Goal: Information Seeking & Learning: Learn about a topic

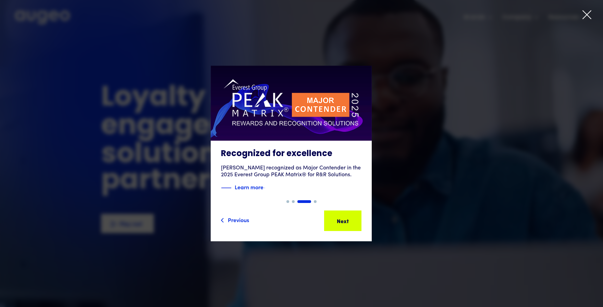
drag, startPoint x: 384, startPoint y: 70, endPoint x: 403, endPoint y: 63, distance: 19.4
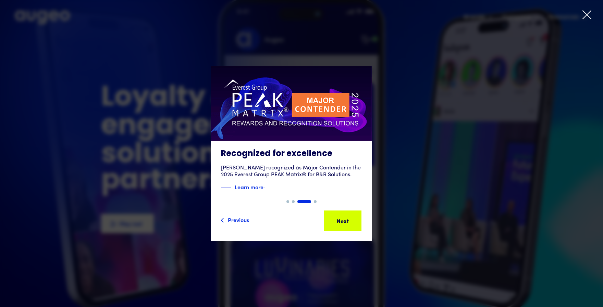
click at [397, 65] on div "Slide 3 of 4. AI-powered media buying Introducing Aimy, an AI platform enabling…" at bounding box center [301, 153] width 603 height 231
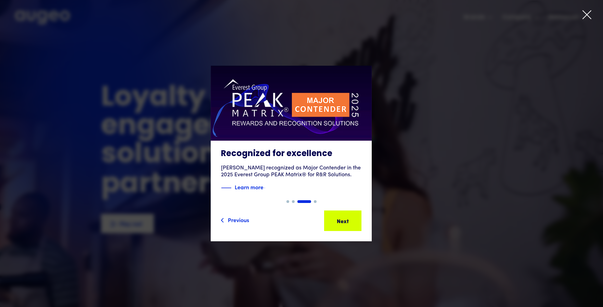
click at [589, 16] on icon at bounding box center [587, 15] width 10 height 10
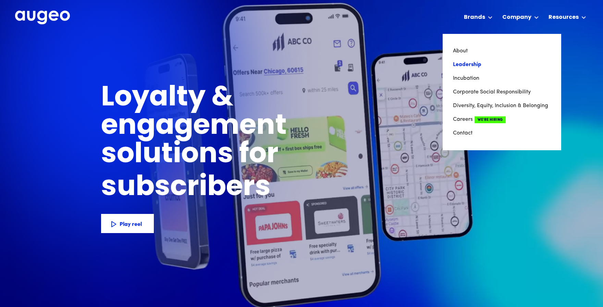
click at [470, 66] on link "Leadership" at bounding box center [502, 65] width 98 height 14
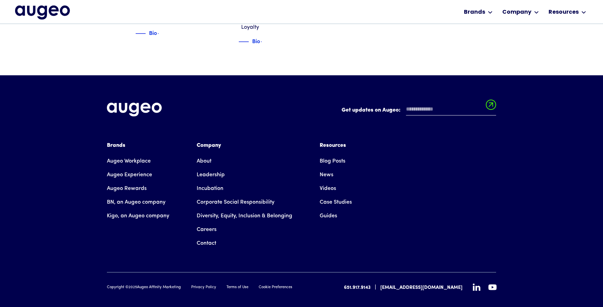
scroll to position [1022, 0]
